Goal: Information Seeking & Learning: Learn about a topic

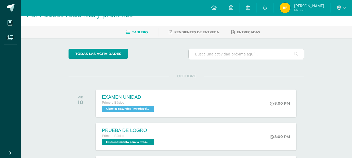
scroll to position [26, 0]
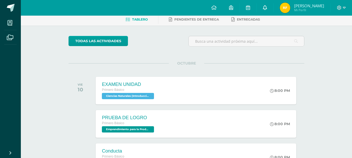
click at [267, 6] on icon at bounding box center [265, 7] width 4 height 5
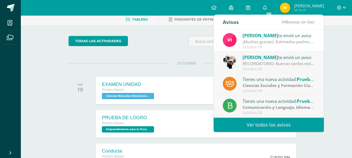
click at [286, 124] on link "Ver todos los avisos" at bounding box center [268, 125] width 110 height 14
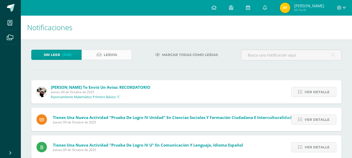
click at [105, 53] on span "Leídos" at bounding box center [110, 55] width 13 height 10
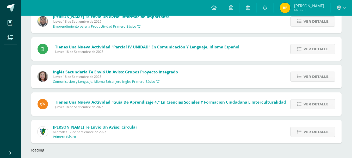
scroll to position [1317, 0]
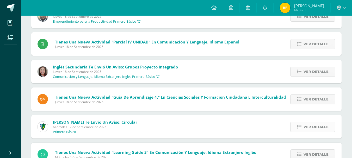
click at [313, 126] on span "Ver detalle" at bounding box center [315, 127] width 25 height 10
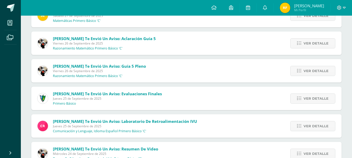
scroll to position [536, 0]
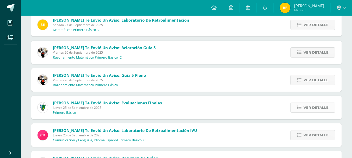
click at [310, 108] on span "Ver detalle" at bounding box center [315, 108] width 25 height 10
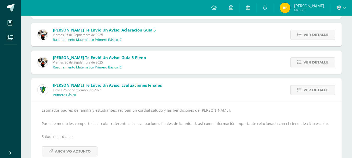
scroll to position [588, 0]
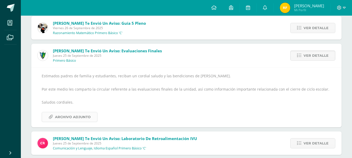
click at [58, 116] on span "Archivo Adjunto" at bounding box center [73, 117] width 36 height 10
